Goal: Obtain resource: Download file/media

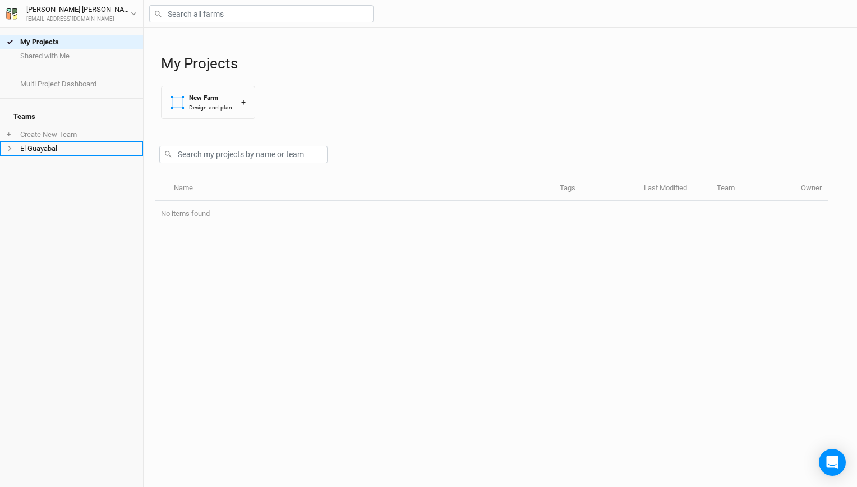
click at [87, 141] on li "El Guayabal" at bounding box center [71, 148] width 143 height 14
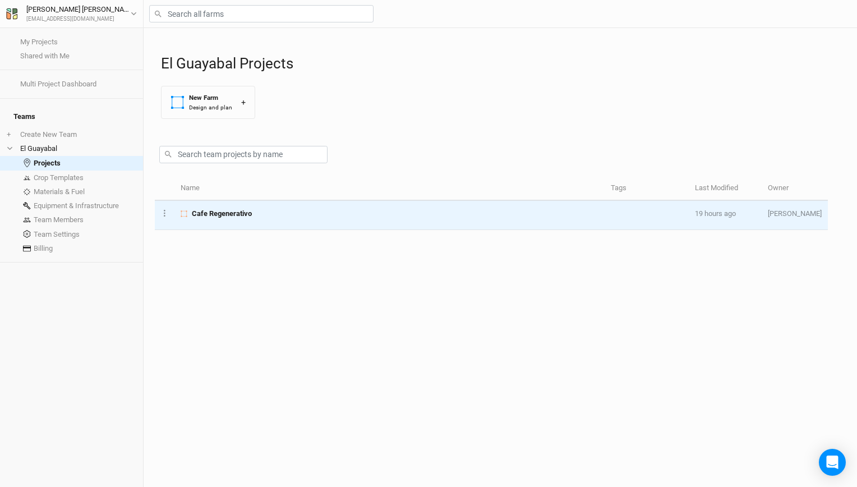
click at [219, 211] on span "Cafe Regenerativo" at bounding box center [222, 214] width 60 height 10
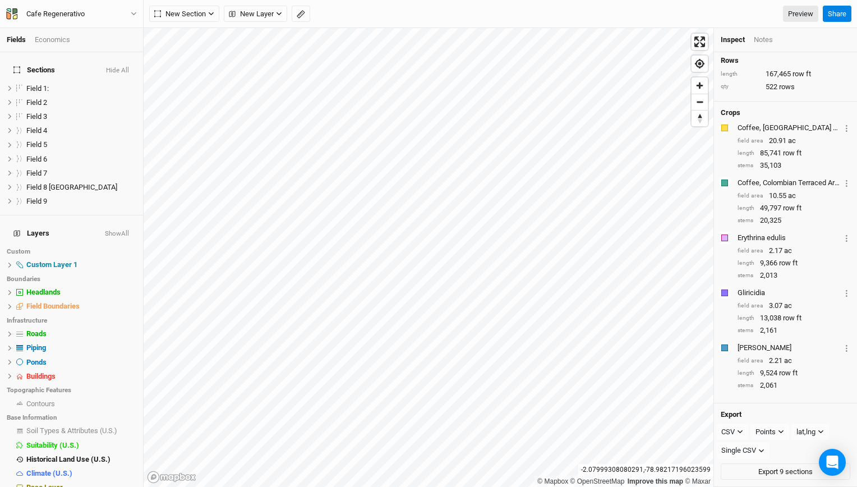
scroll to position [99, 0]
click at [727, 428] on div "CSV" at bounding box center [727, 431] width 13 height 11
click at [742, 436] on span "KML" at bounding box center [739, 436] width 19 height 13
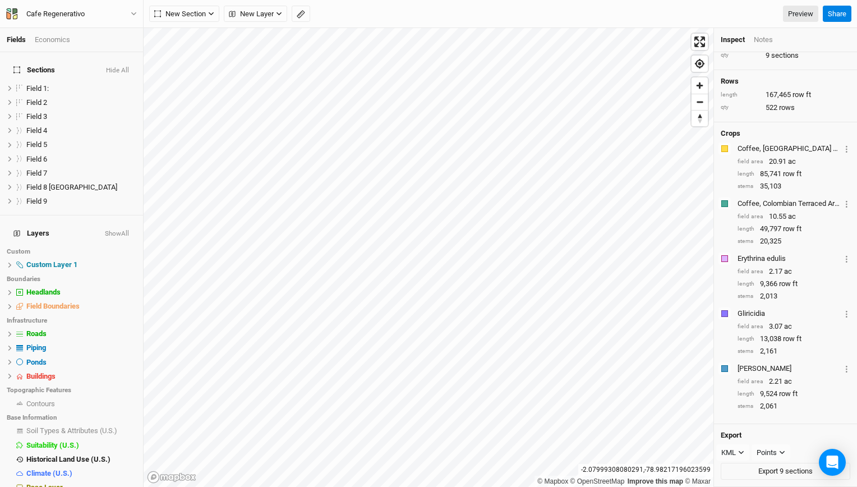
scroll to position [78, 0]
click at [750, 470] on button "Export 9 sections" at bounding box center [785, 471] width 130 height 17
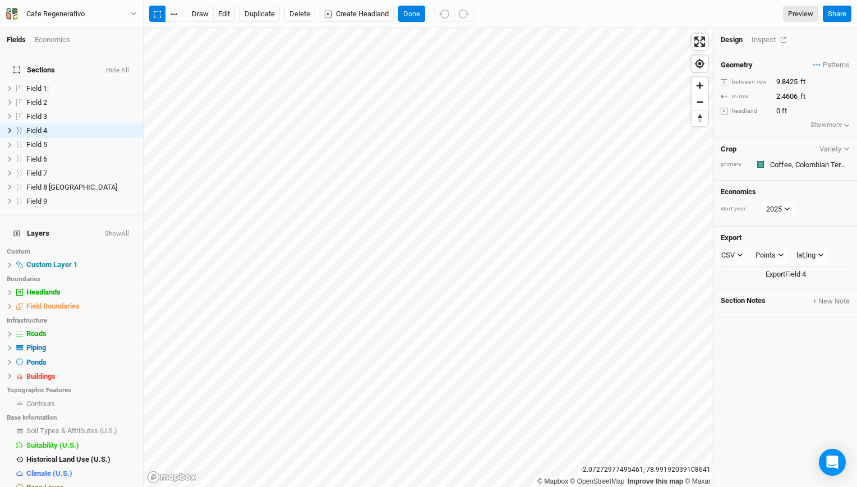
click at [766, 40] on div "Inspect" at bounding box center [771, 40] width 40 height 10
